Goal: Find specific page/section: Find specific page/section

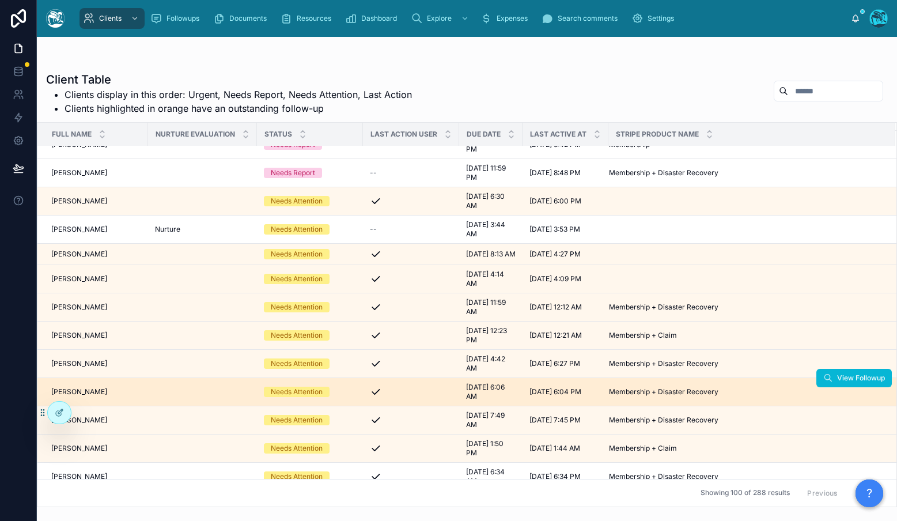
scroll to position [263, 0]
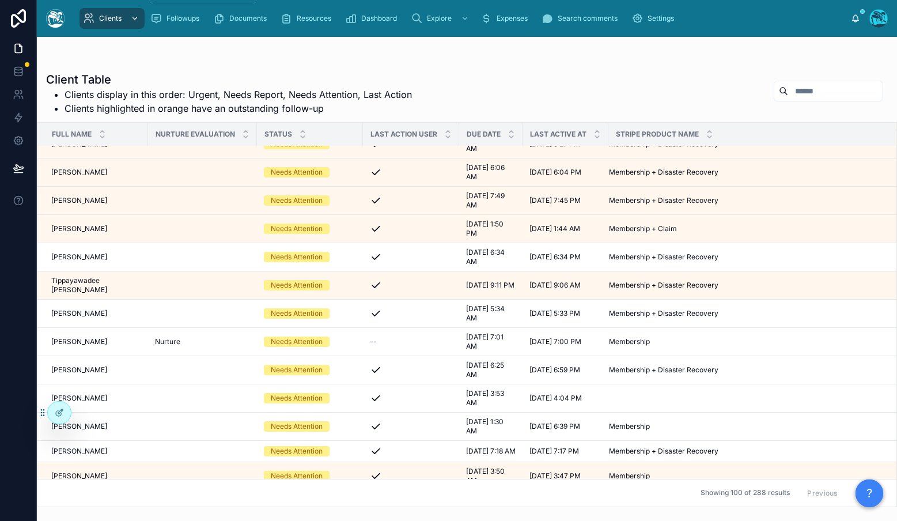
click at [130, 24] on div "scrollable content" at bounding box center [133, 18] width 15 height 18
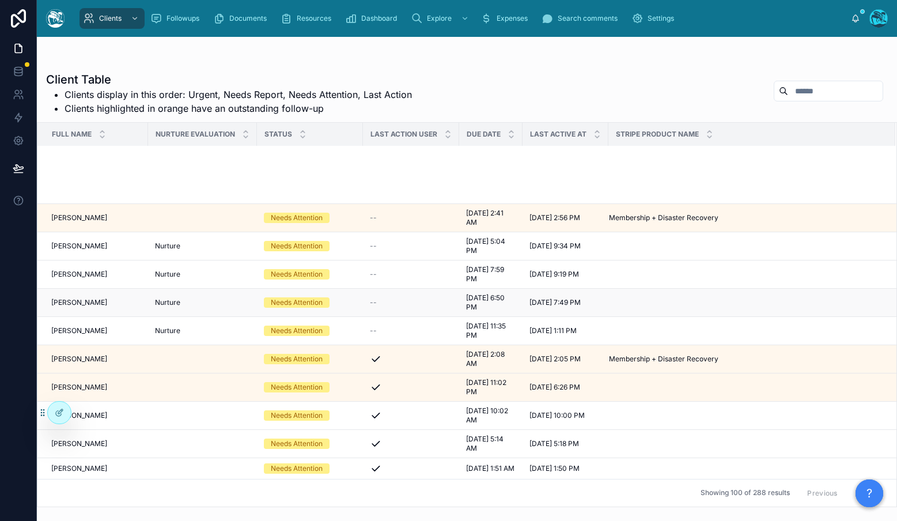
scroll to position [1040, 0]
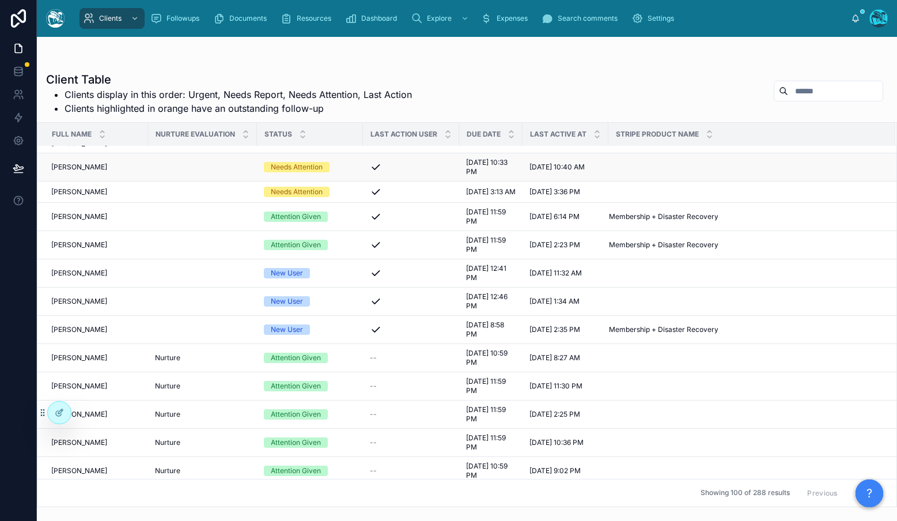
click at [70, 169] on span "[PERSON_NAME]" at bounding box center [79, 166] width 56 height 9
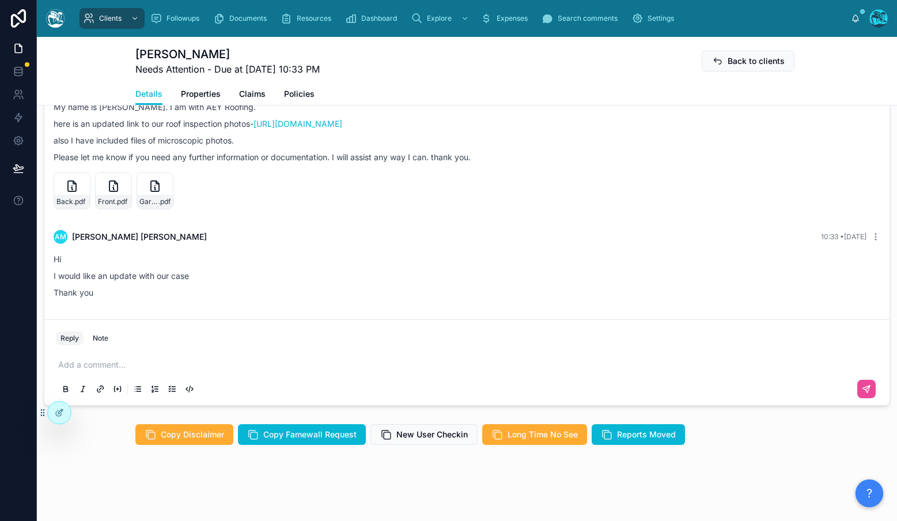
scroll to position [570, 0]
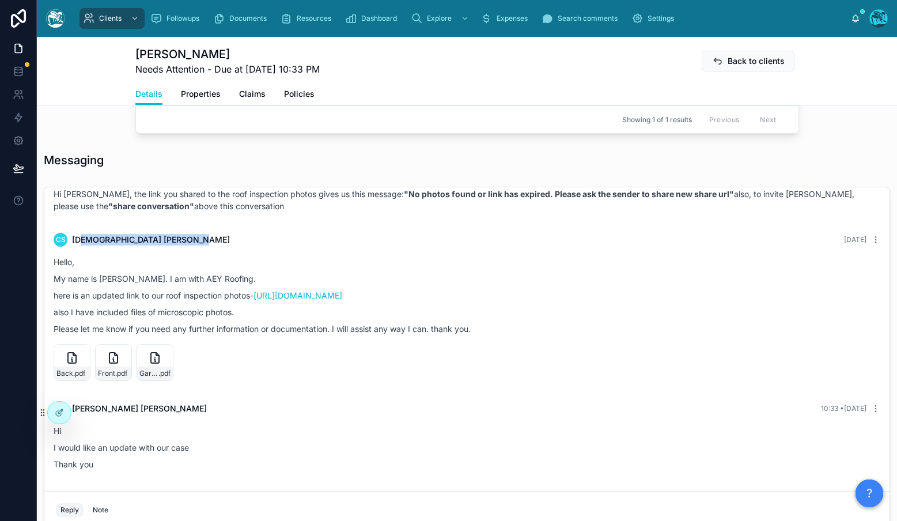
drag, startPoint x: 81, startPoint y: 299, endPoint x: 280, endPoint y: 303, distance: 199.3
click at [280, 247] on div "CS [PERSON_NAME] [DATE]" at bounding box center [467, 240] width 827 height 14
click at [494, 268] on p "Hello," at bounding box center [467, 262] width 827 height 12
drag, startPoint x: 796, startPoint y: 295, endPoint x: 724, endPoint y: 292, distance: 72.1
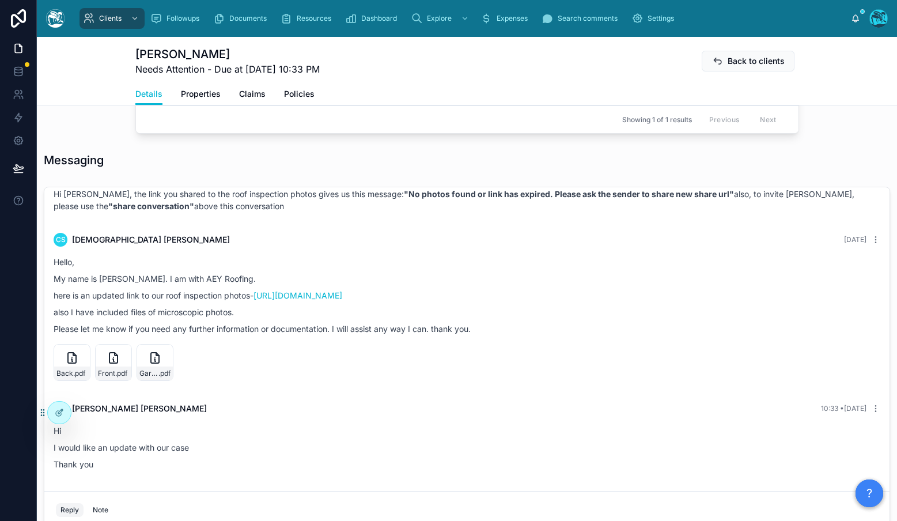
click at [724, 247] on div "CS [PERSON_NAME] [DATE]" at bounding box center [467, 240] width 827 height 14
click at [569, 247] on div "CS [PERSON_NAME] [DATE]" at bounding box center [467, 240] width 827 height 14
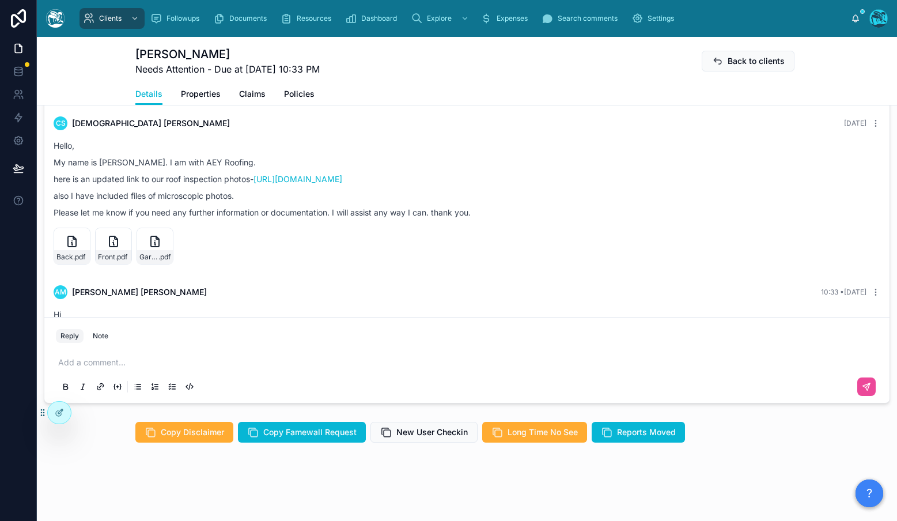
scroll to position [329, 0]
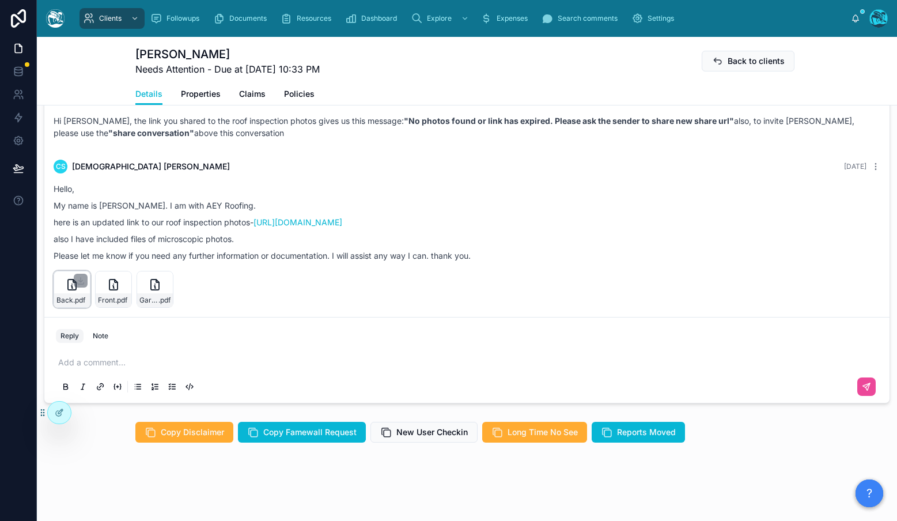
click at [73, 291] on icon at bounding box center [72, 285] width 14 height 14
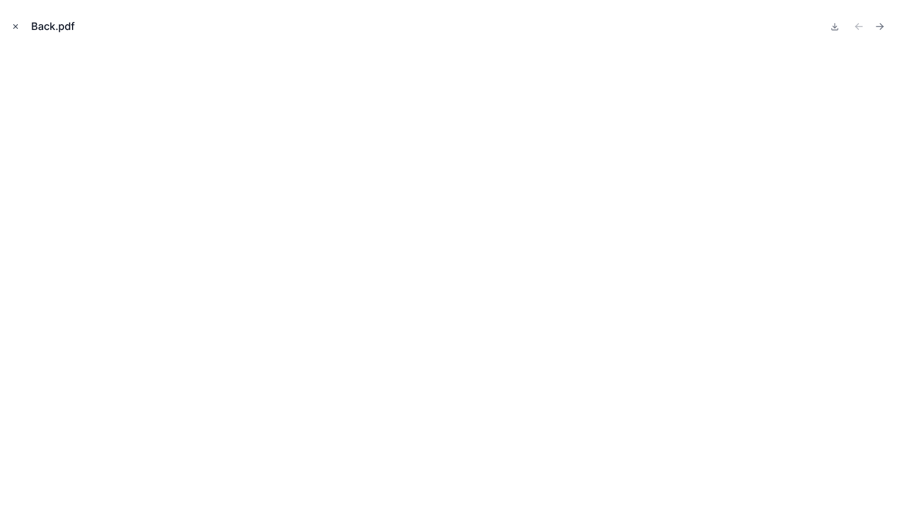
click at [16, 25] on icon "Close modal" at bounding box center [16, 26] width 8 height 8
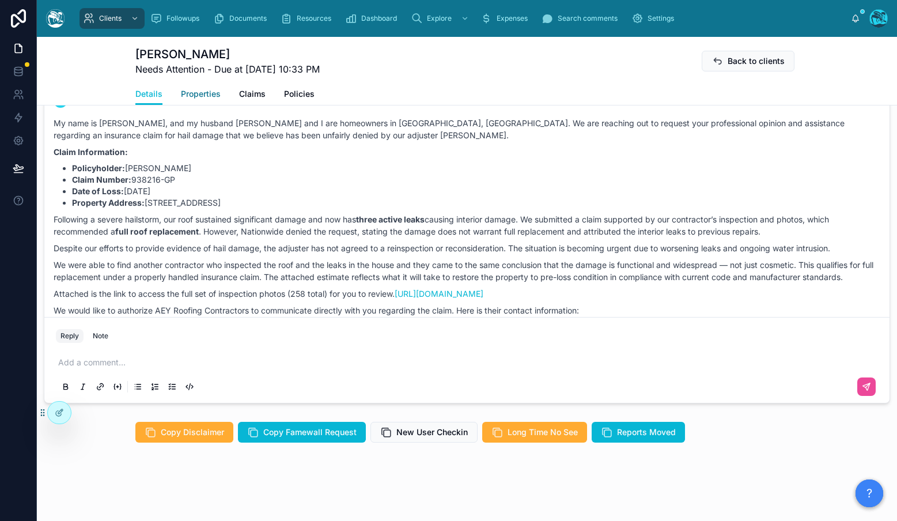
click at [192, 95] on span "Properties" at bounding box center [201, 94] width 40 height 12
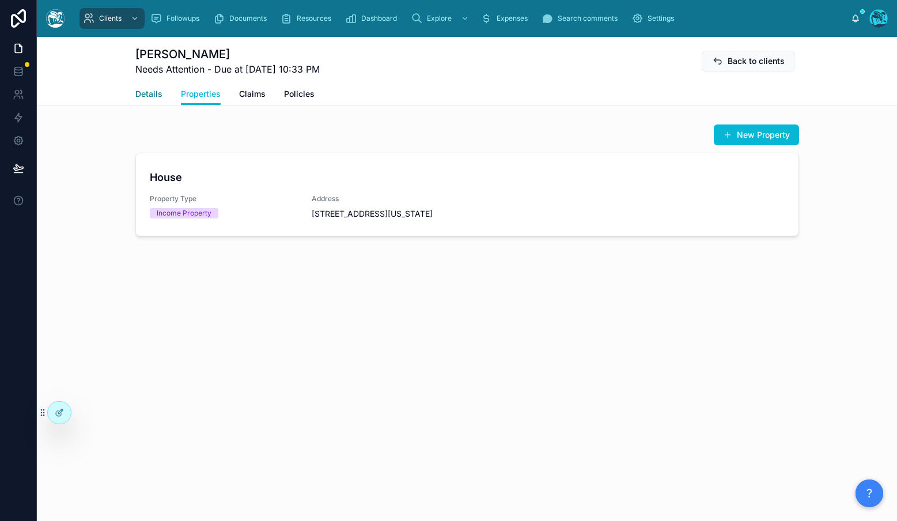
click at [148, 93] on span "Details" at bounding box center [148, 94] width 27 height 12
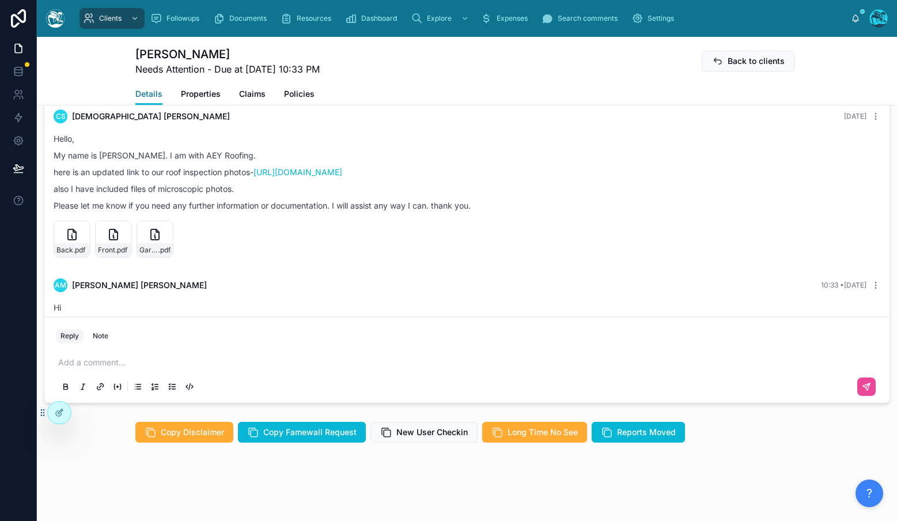
scroll to position [336, 0]
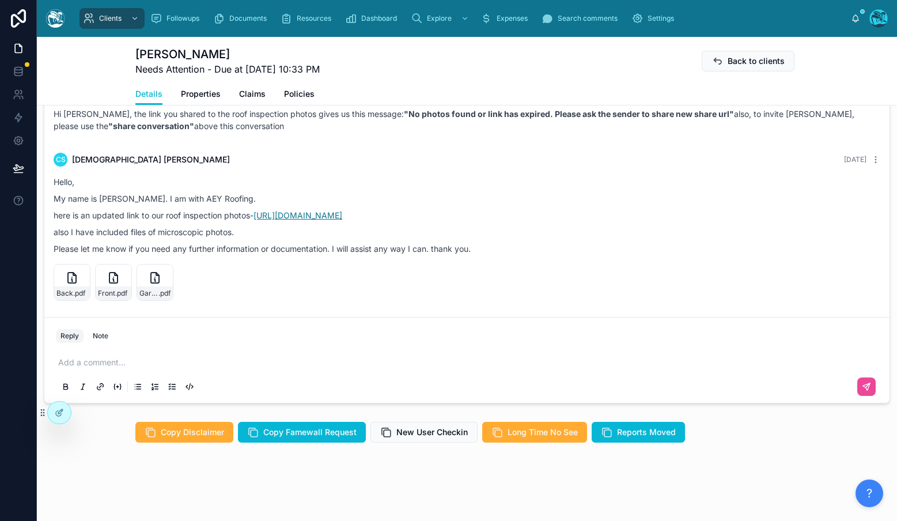
click at [342, 220] on link "[URL][DOMAIN_NAME]" at bounding box center [297, 215] width 89 height 10
click at [195, 88] on span "Properties" at bounding box center [201, 94] width 40 height 12
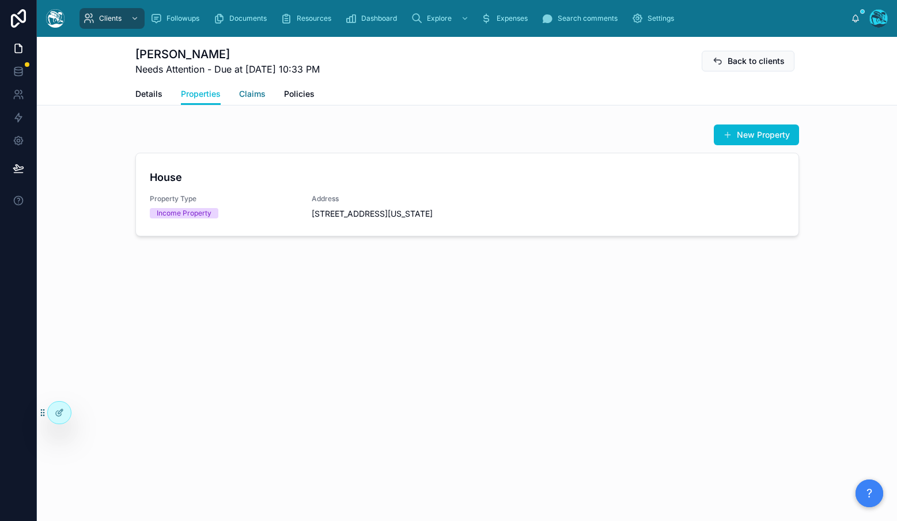
click at [244, 96] on span "Claims" at bounding box center [252, 94] width 26 height 12
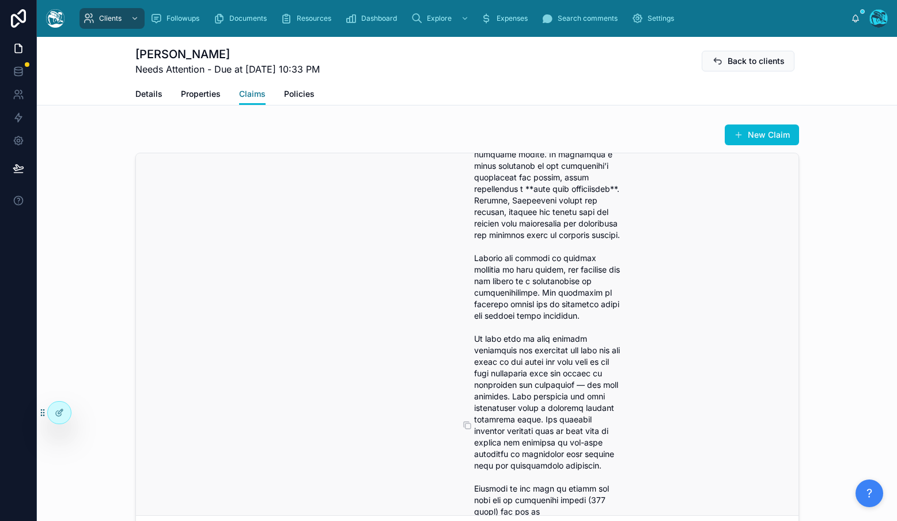
scroll to position [391, 0]
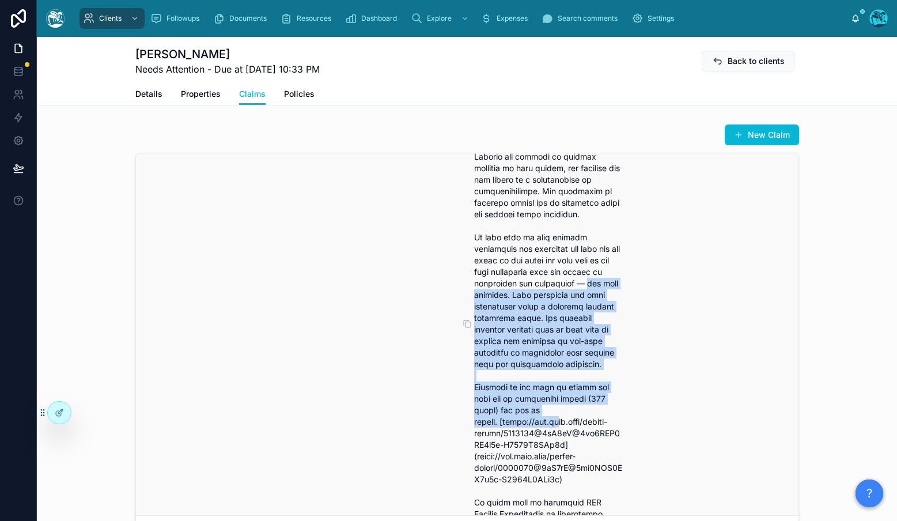
drag, startPoint x: 476, startPoint y: 316, endPoint x: 549, endPoint y: 460, distance: 161.8
click at [549, 460] on span at bounding box center [548, 324] width 149 height 1014
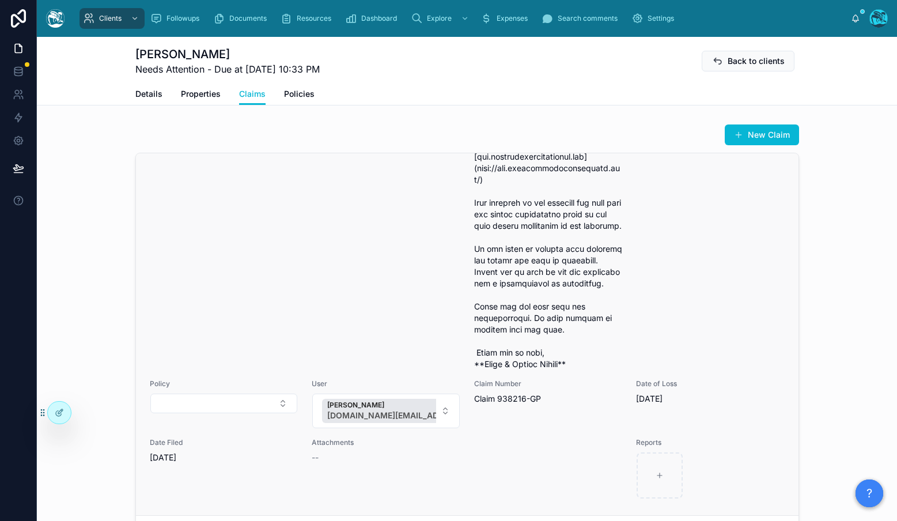
scroll to position [898, 0]
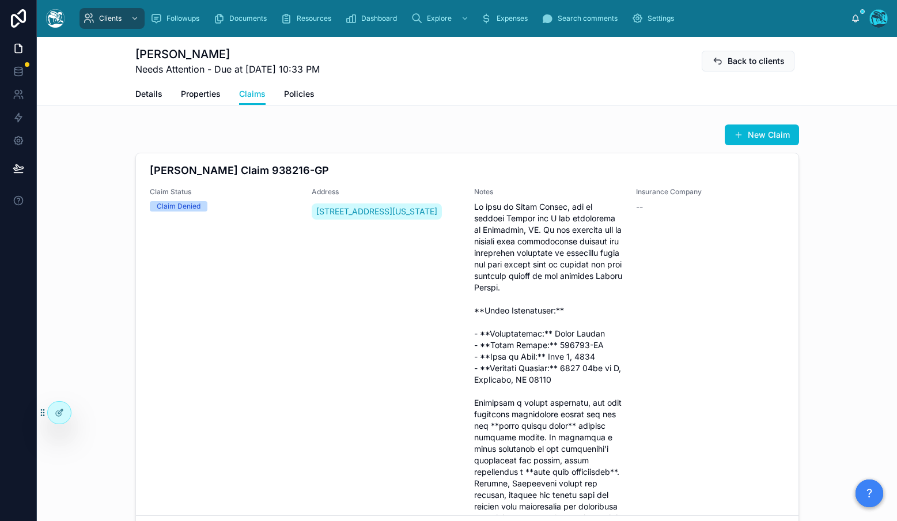
scroll to position [0, 0]
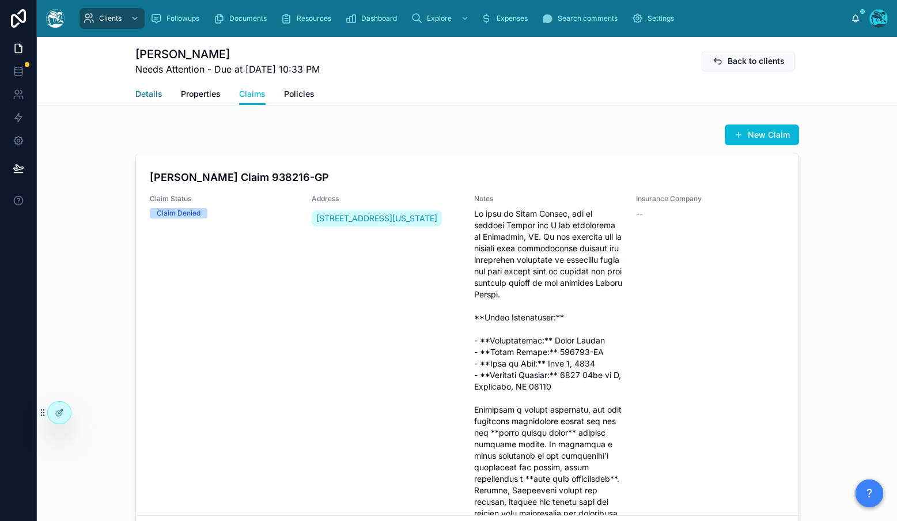
click at [136, 98] on span "Details" at bounding box center [148, 94] width 27 height 12
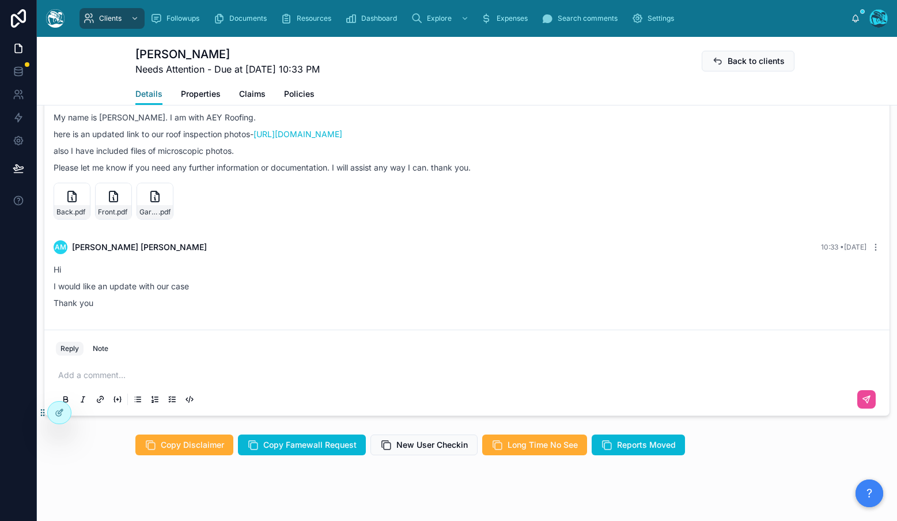
scroll to position [801, 0]
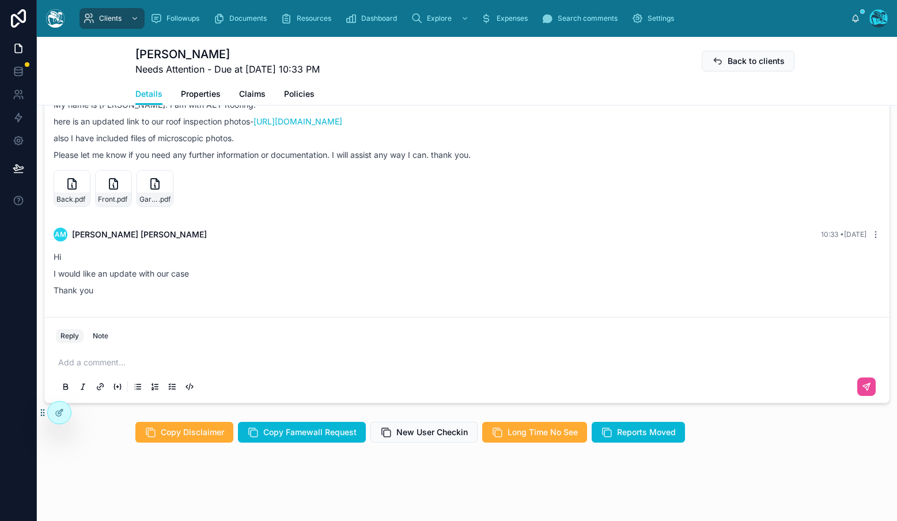
scroll to position [801, 0]
